Goal: Task Accomplishment & Management: Manage account settings

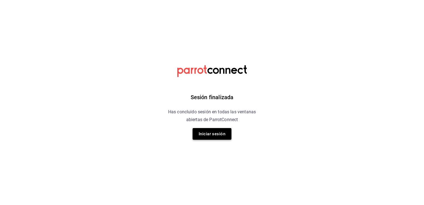
click at [202, 128] on button "Iniciar sesión" at bounding box center [211, 134] width 39 height 12
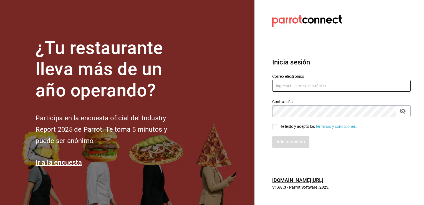
type input "calebfranco@grupocosteno.com"
click at [276, 127] on input "He leído y acepto los Términos y condiciones." at bounding box center [274, 126] width 5 height 5
checkbox input "true"
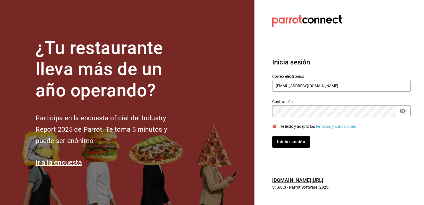
drag, startPoint x: 293, startPoint y: 146, endPoint x: 291, endPoint y: 158, distance: 12.3
click at [291, 158] on section "Datos incorrectos. Verifica que tu Correo o Contraseña estén bien escritos. Ini…" at bounding box center [338, 102] width 169 height 205
click at [282, 144] on button "Iniciar sesión" at bounding box center [291, 142] width 38 height 12
